Goal: Navigation & Orientation: Find specific page/section

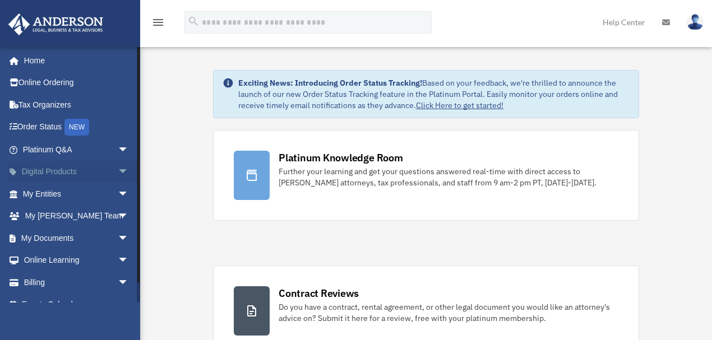
click at [118, 172] on span "arrow_drop_down" at bounding box center [129, 172] width 22 height 23
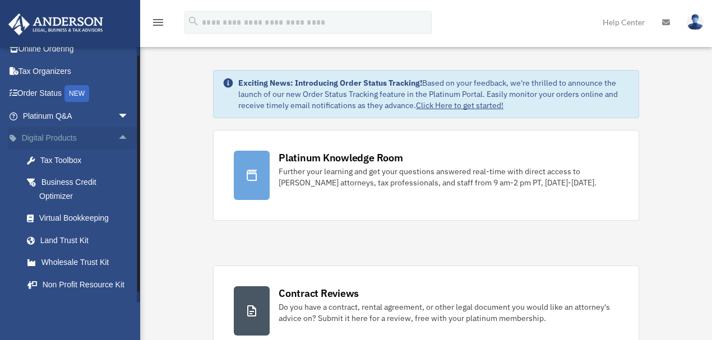
scroll to position [75, 0]
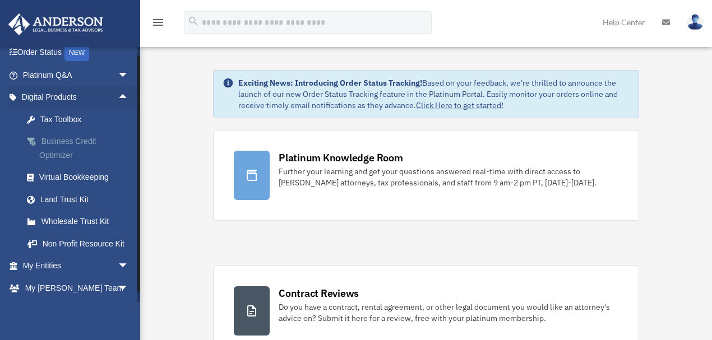
click at [59, 148] on div "Business Credit Optimizer" at bounding box center [85, 148] width 93 height 27
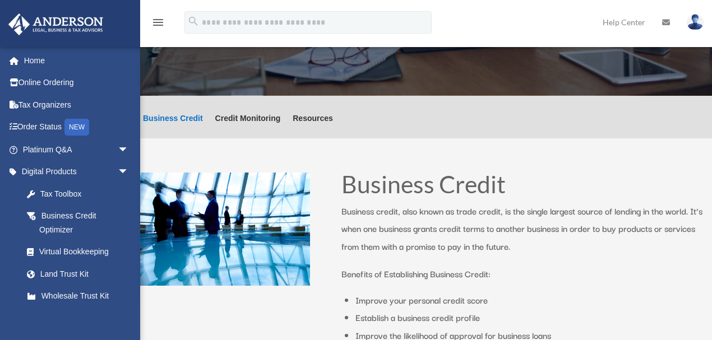
scroll to position [75, 0]
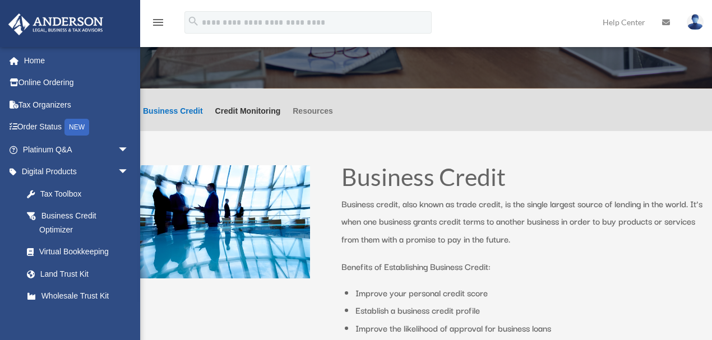
click at [315, 109] on link "Resources" at bounding box center [313, 119] width 40 height 24
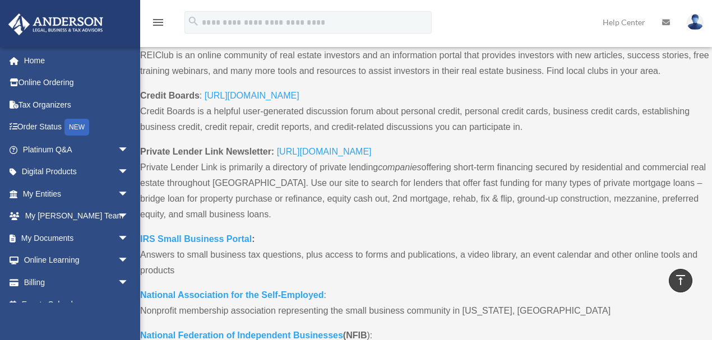
scroll to position [860, 0]
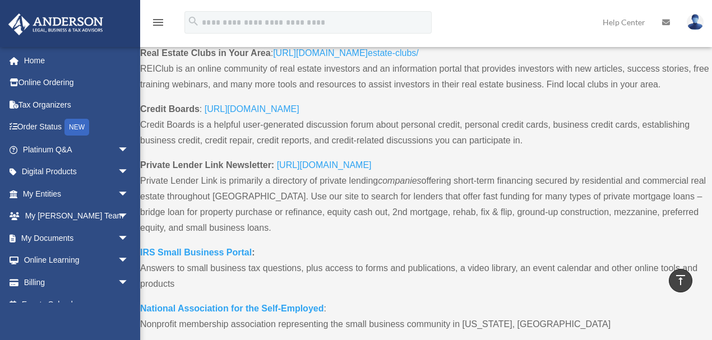
click at [320, 168] on link "https://privatelenderlink.com/" at bounding box center [324, 167] width 95 height 15
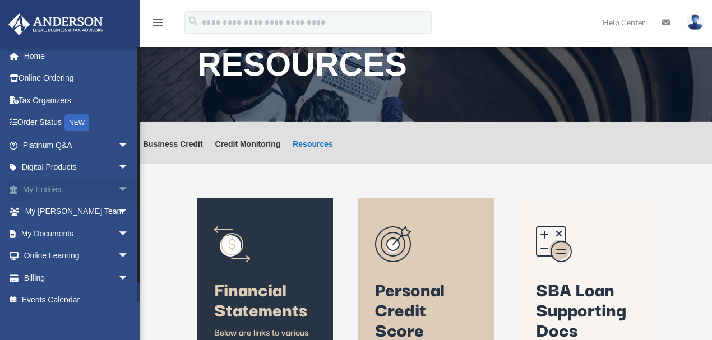
scroll to position [0, 0]
